Goal: Task Accomplishment & Management: Use online tool/utility

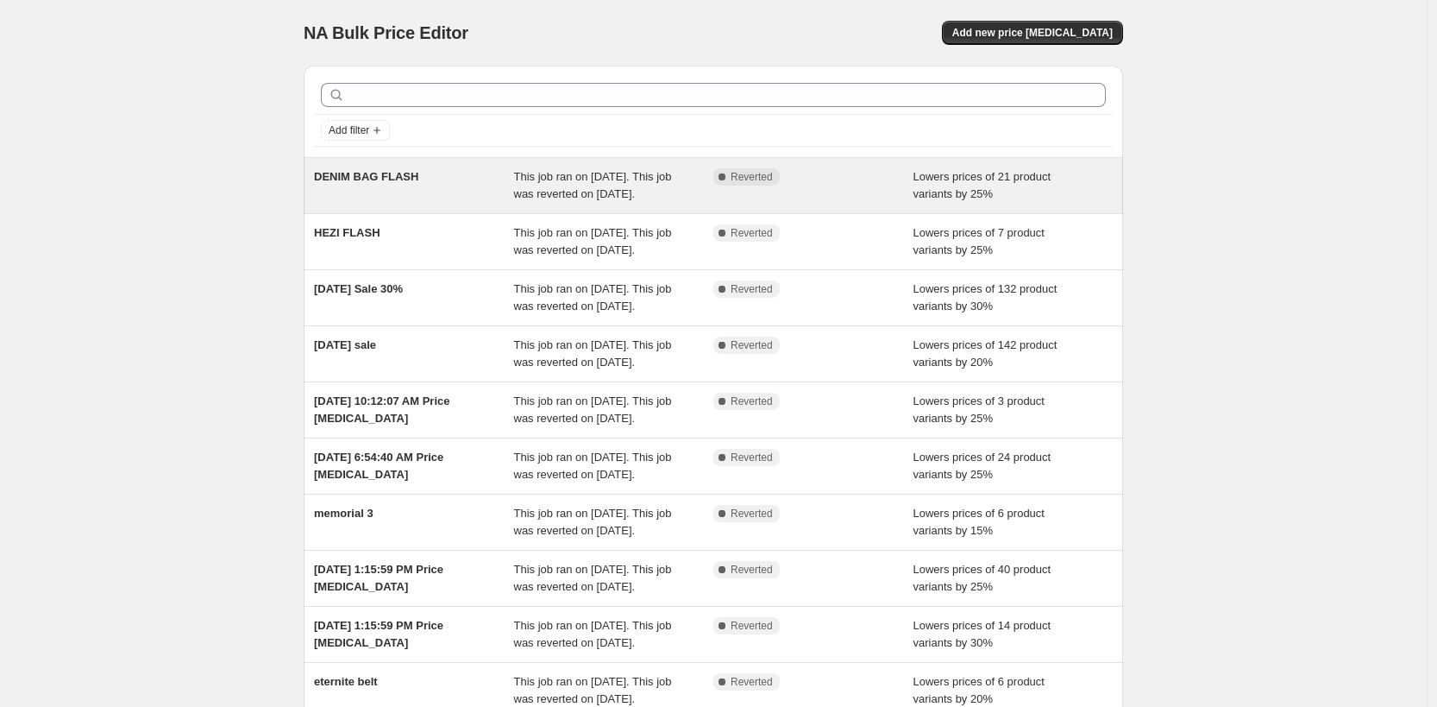
click at [550, 200] on span "This job ran on [DATE]. This job was reverted on [DATE]." at bounding box center [593, 185] width 158 height 30
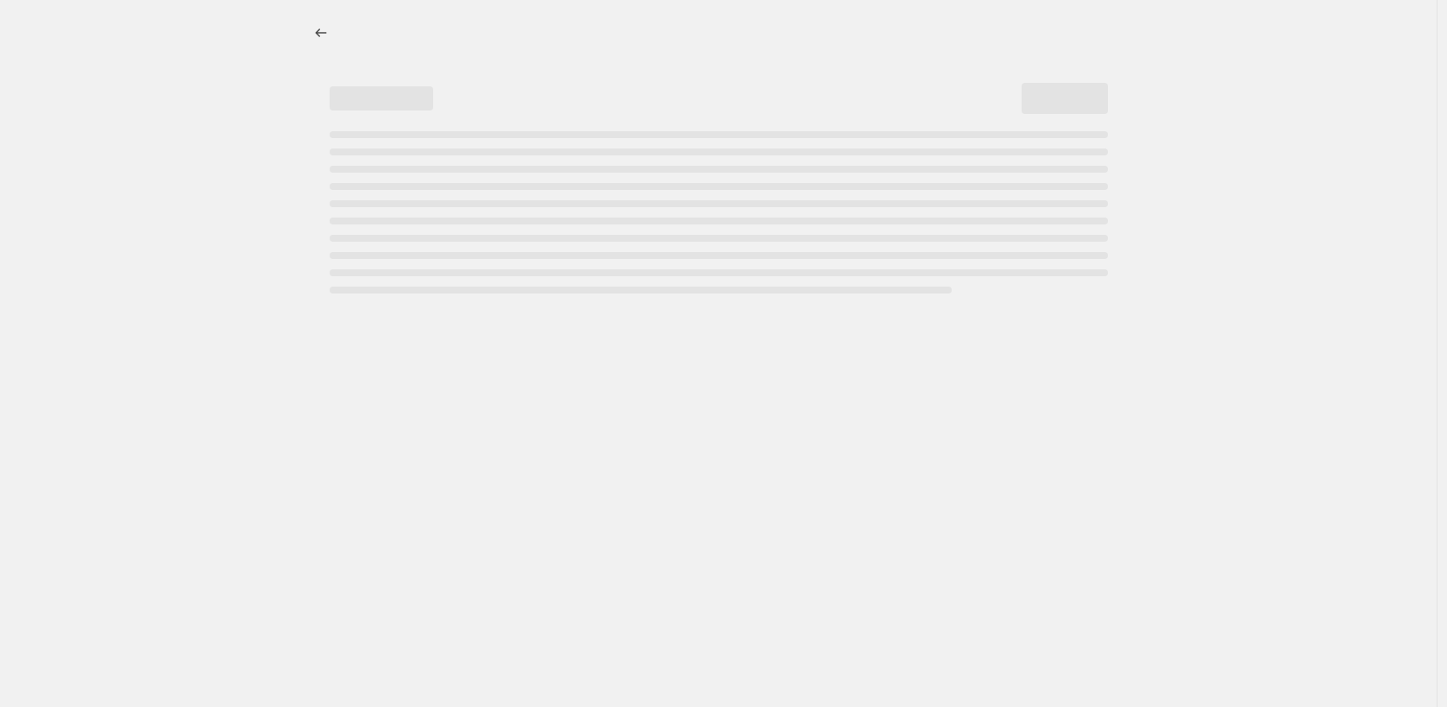
select select "percentage"
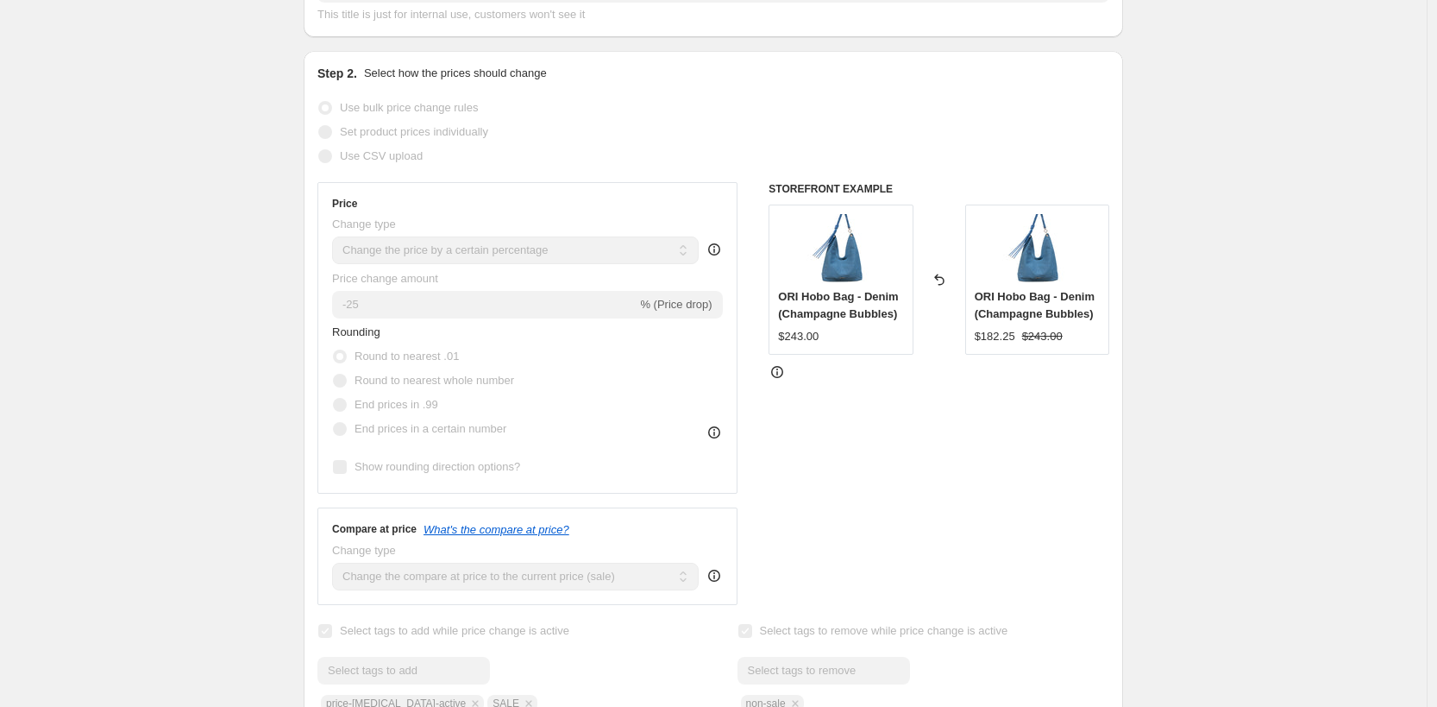
scroll to position [248, 0]
click at [1057, 286] on div "ORI Hobo Bag - Denim (Champagne Bubbles) $182.25 $243.00" at bounding box center [1038, 281] width 144 height 150
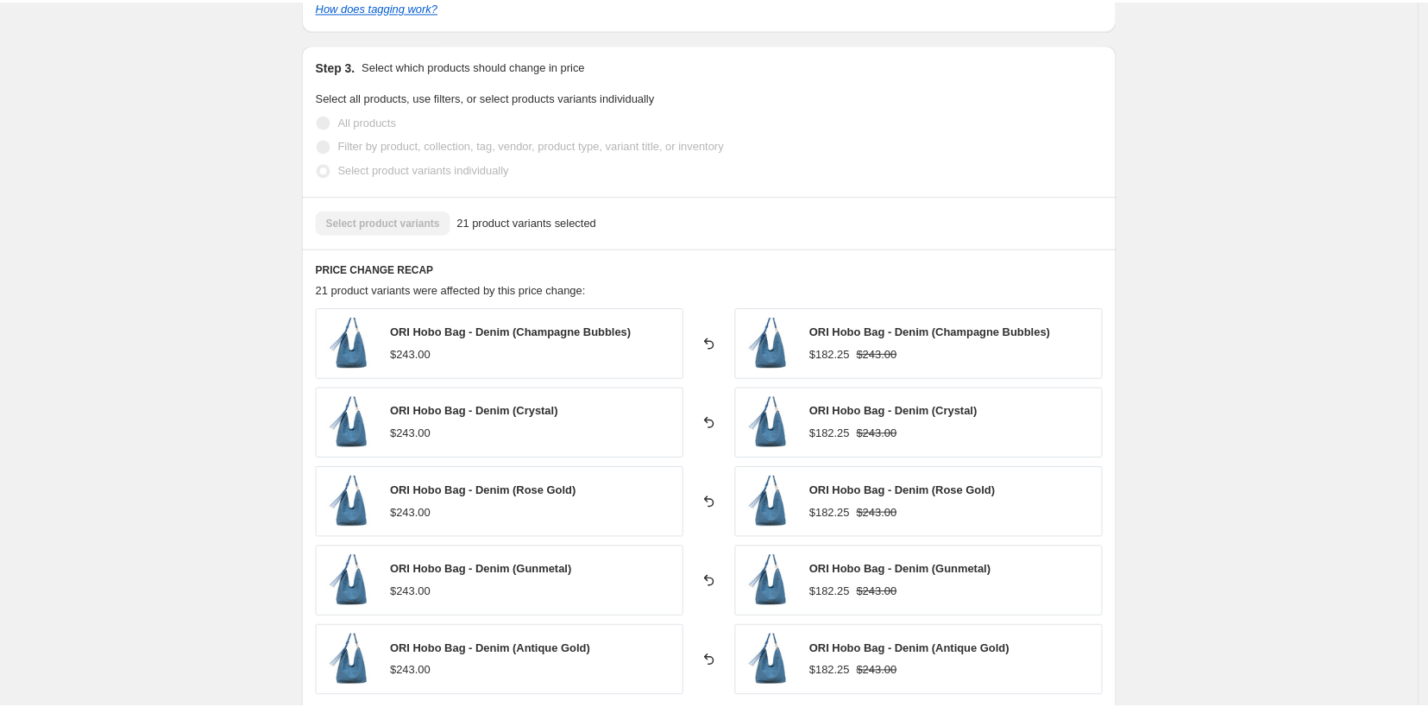
scroll to position [976, 0]
